Goal: Check status: Check status

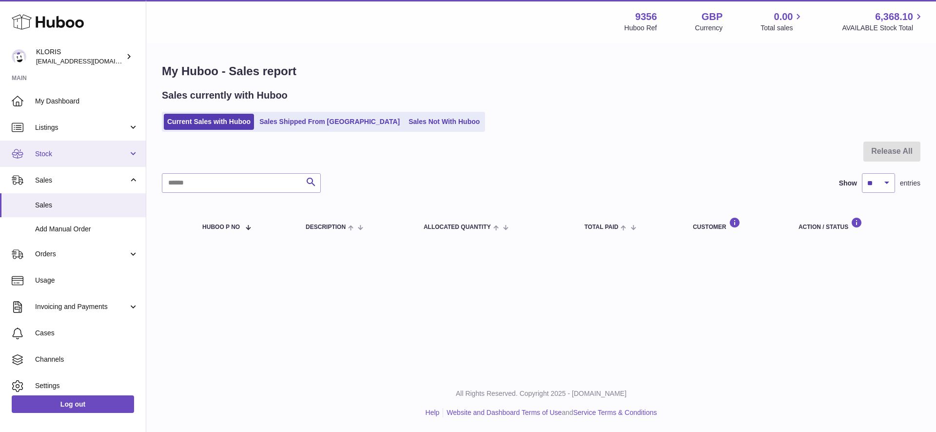
click at [49, 152] on span "Stock" at bounding box center [81, 153] width 93 height 9
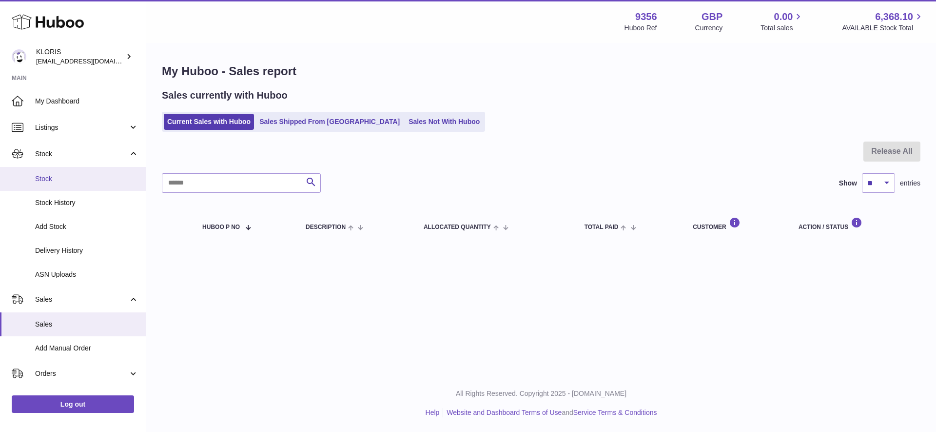
click at [44, 176] on span "Stock" at bounding box center [86, 178] width 103 height 9
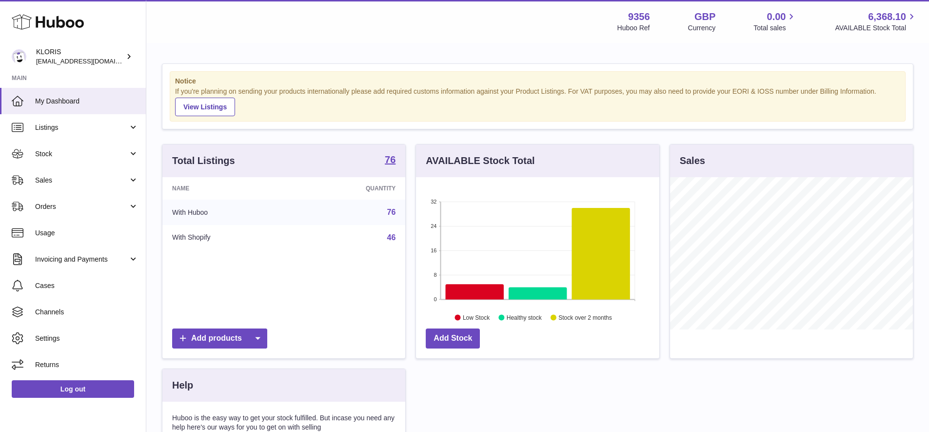
scroll to position [152, 243]
click at [51, 152] on span "Stock" at bounding box center [81, 153] width 93 height 9
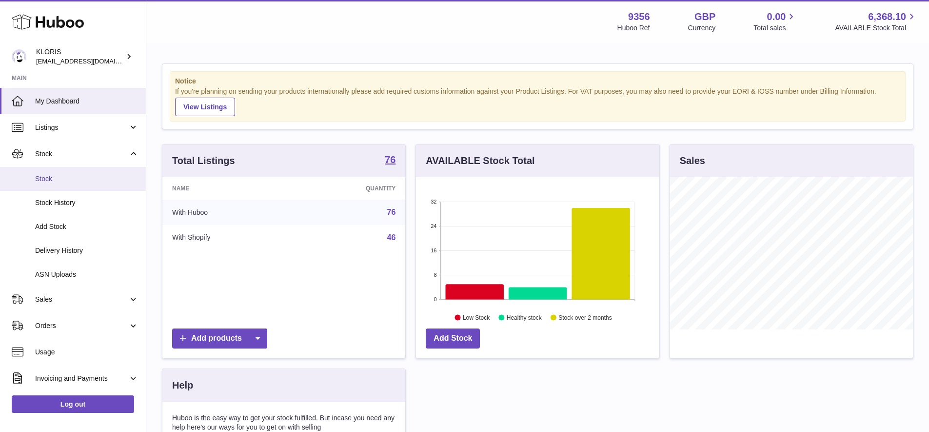
click at [51, 176] on span "Stock" at bounding box center [86, 178] width 103 height 9
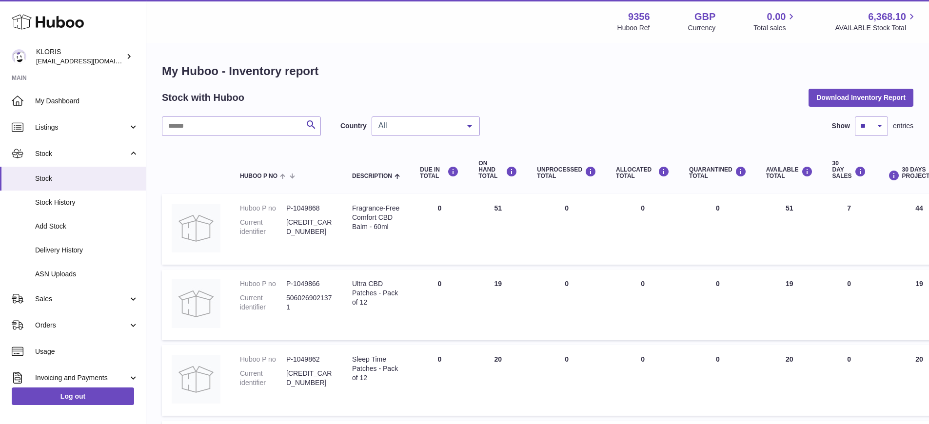
click at [283, 173] on span at bounding box center [284, 176] width 15 height 8
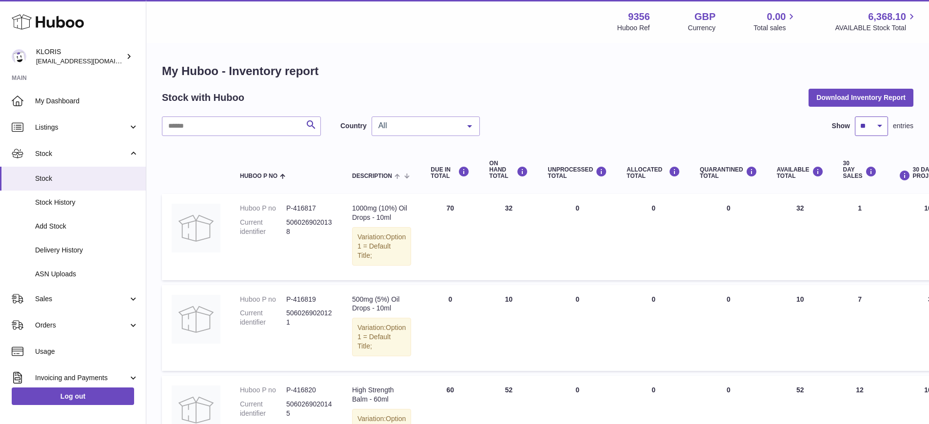
select select "***"
